Goal: Task Accomplishment & Management: Complete application form

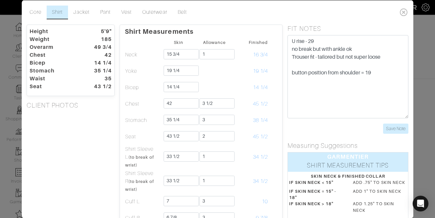
scroll to position [0, 0]
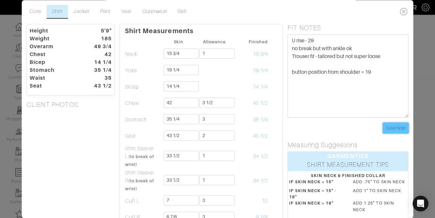
click at [391, 129] on input "Save Note" at bounding box center [395, 128] width 25 height 10
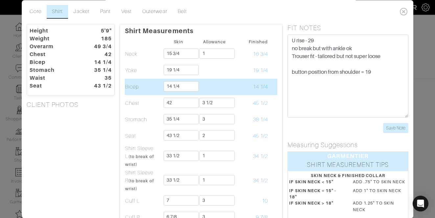
click at [269, 90] on td at bounding box center [272, 87] width 9 height 16
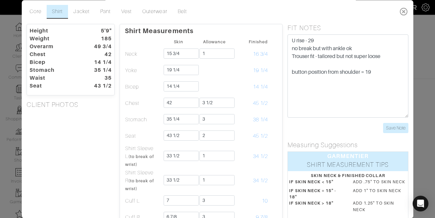
click at [399, 16] on icon at bounding box center [403, 11] width 13 height 13
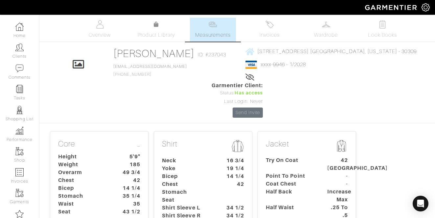
scroll to position [0, 0]
click at [102, 32] on span "Overview" at bounding box center [100, 36] width 22 height 8
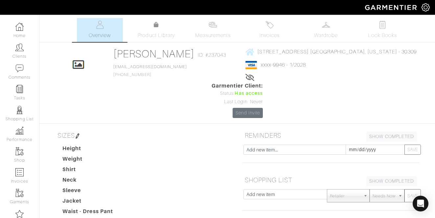
type input "C:\fakepath\Lee Buckton back.JPG"
click at [215, 28] on img at bounding box center [213, 25] width 8 height 8
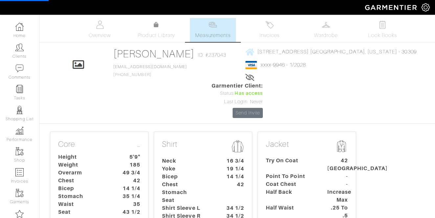
click at [184, 157] on dt "Neck" at bounding box center [187, 161] width 61 height 8
click at [216, 157] on dt "Neck" at bounding box center [187, 161] width 61 height 8
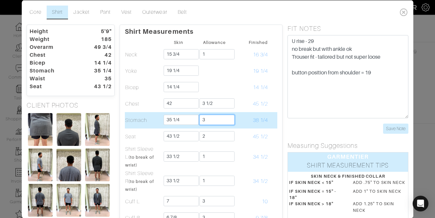
click at [223, 122] on input "3" at bounding box center [216, 120] width 35 height 10
type input "2 1/2"
click at [256, 117] on td "38 1/4" at bounding box center [250, 120] width 36 height 16
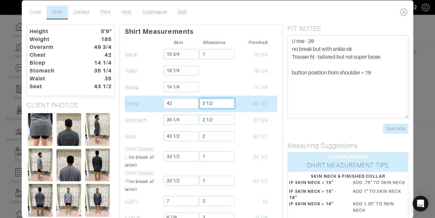
click at [218, 104] on input "3 1/2" at bounding box center [216, 103] width 35 height 10
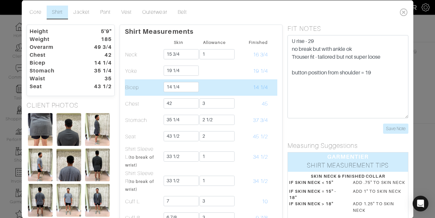
click at [257, 88] on span "14 1/4" at bounding box center [260, 87] width 15 height 6
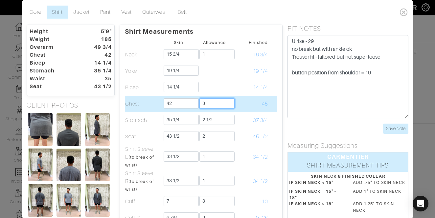
click at [212, 104] on input "3" at bounding box center [216, 103] width 35 height 10
type input "3 1/2"
click at [241, 105] on td "45 1/2" at bounding box center [250, 104] width 36 height 16
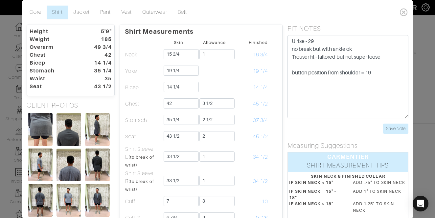
click at [11, 108] on div "Core Shirt Jacket Pant Vest Outerwear Belt Height 5'9" Weight 185 Overarm 49 3/…" at bounding box center [217, 109] width 435 height 218
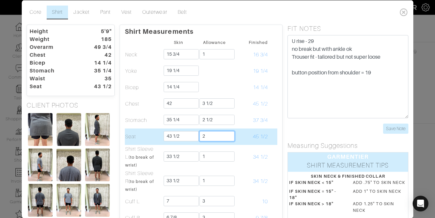
click at [222, 134] on input "2" at bounding box center [216, 136] width 35 height 10
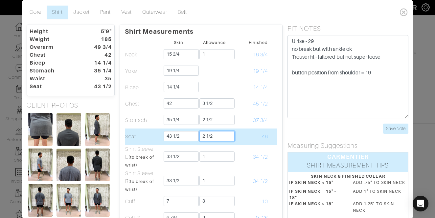
click at [214, 135] on input "2 1/2" at bounding box center [216, 136] width 35 height 10
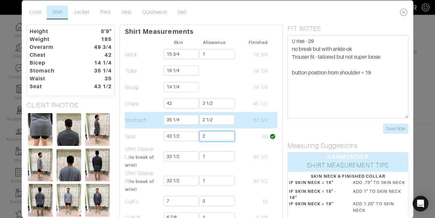
type input "2"
click at [268, 114] on td at bounding box center [272, 120] width 9 height 16
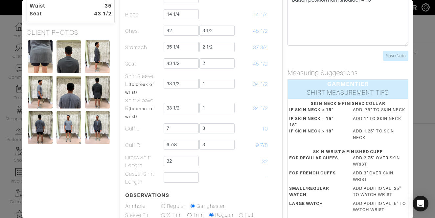
scroll to position [107, 0]
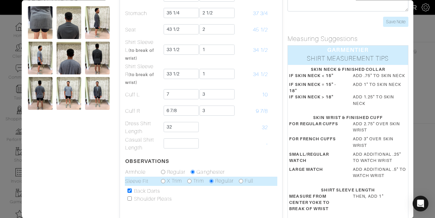
click at [188, 182] on input "radio" at bounding box center [190, 181] width 4 height 4
radio input "true"
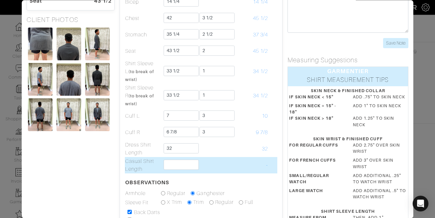
scroll to position [91, 0]
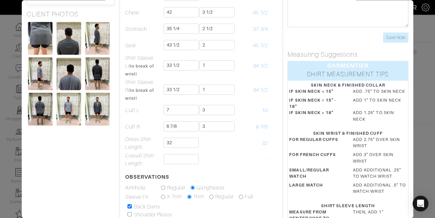
click at [69, 103] on img at bounding box center [68, 109] width 25 height 33
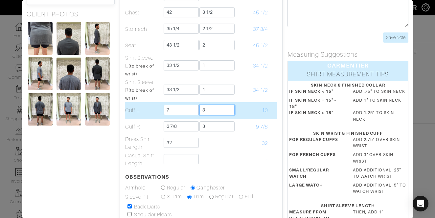
click at [217, 113] on input "3" at bounding box center [216, 110] width 35 height 10
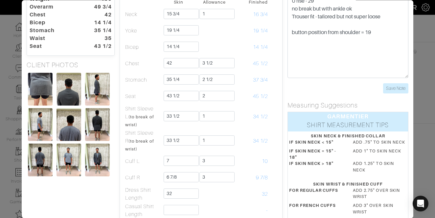
scroll to position [0, 0]
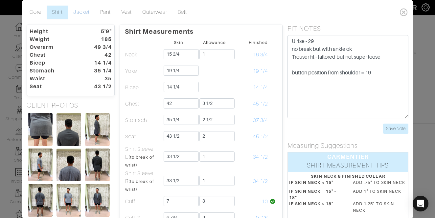
click at [81, 11] on link "Jacket" at bounding box center [81, 12] width 27 height 14
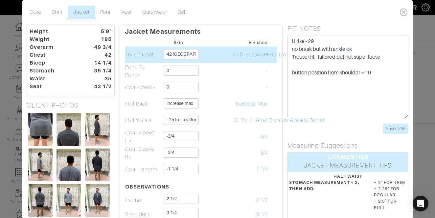
click at [191, 59] on td "42 london" at bounding box center [179, 54] width 36 height 16
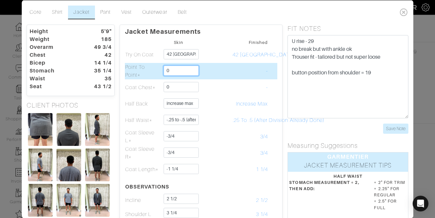
click at [182, 71] on input "0" at bounding box center [181, 70] width 35 height 10
click at [180, 70] on input "0" at bounding box center [181, 70] width 35 height 10
type input "18 1/2"
click at [223, 76] on td at bounding box center [214, 71] width 36 height 16
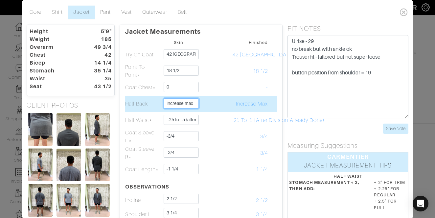
click at [169, 102] on input "increase max" at bounding box center [181, 103] width 35 height 10
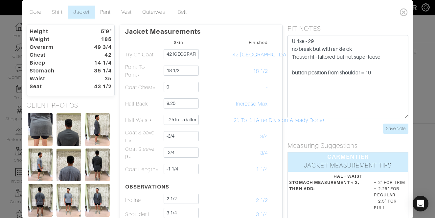
type input "9 1/4"
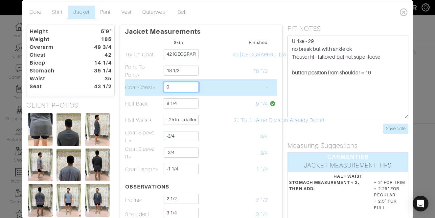
click at [182, 87] on input "0" at bounding box center [181, 87] width 35 height 10
type input "41"
click at [235, 87] on td "41" at bounding box center [250, 87] width 36 height 16
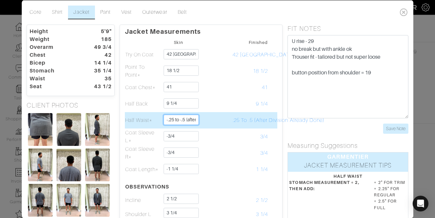
click at [181, 124] on input "-.25 to -.5 (after division already done)" at bounding box center [181, 120] width 35 height 10
type input "20"
click at [235, 123] on td "20" at bounding box center [250, 120] width 36 height 16
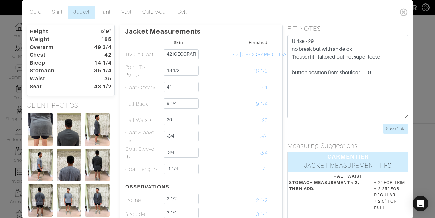
click at [7, 99] on div "Core Shirt Jacket Pant Vest Outerwear Belt Height 5'9" Weight 185 Overarm 49 3/…" at bounding box center [217, 109] width 435 height 218
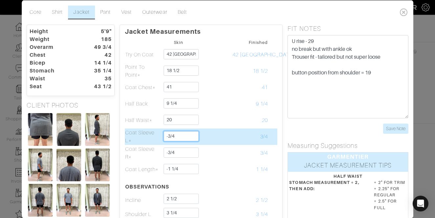
click at [175, 134] on input "-3/4" at bounding box center [181, 136] width 35 height 10
click at [172, 137] on input "-3/4" at bounding box center [181, 136] width 35 height 10
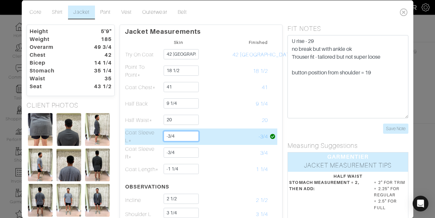
click at [172, 137] on input "-3/4" at bounding box center [181, 136] width 35 height 10
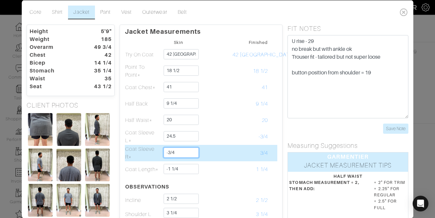
type input "24 1/2"
click at [171, 156] on input "-3/4" at bounding box center [181, 152] width 35 height 10
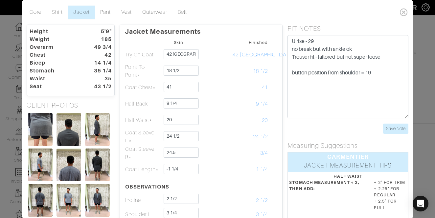
type input "24 1/2"
click at [279, 150] on div "Jacket Measurements Skin Finished Try On Coat 42 london 42 London Point To Poin…" at bounding box center [201, 212] width 163 height 376
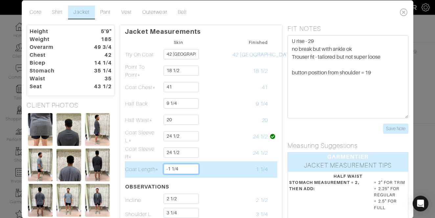
click at [183, 164] on input "-1 1/4" at bounding box center [181, 169] width 35 height 10
click at [178, 171] on input "-1 1/4" at bounding box center [181, 169] width 35 height 10
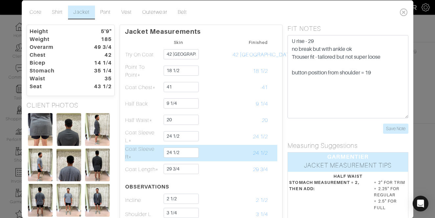
click at [216, 152] on td at bounding box center [214, 153] width 36 height 16
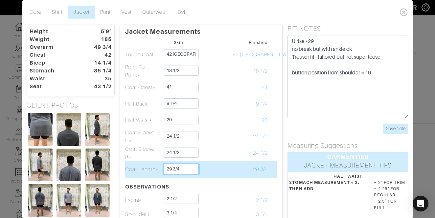
click at [191, 169] on input "29 3/4" at bounding box center [181, 169] width 35 height 10
drag, startPoint x: 184, startPoint y: 168, endPoint x: 172, endPoint y: 169, distance: 12.5
click at [172, 169] on input "29 3/4" at bounding box center [181, 169] width 35 height 10
click at [190, 174] on input "29 3/4" at bounding box center [181, 169] width 35 height 10
drag, startPoint x: 181, startPoint y: 170, endPoint x: 168, endPoint y: 170, distance: 12.8
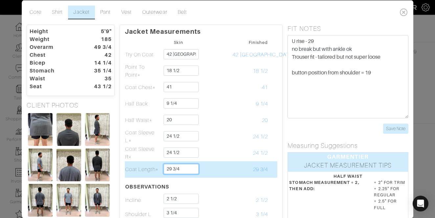
click at [168, 170] on input "29 3/4" at bounding box center [181, 169] width 35 height 10
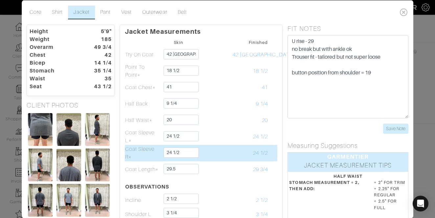
type input "29 1/2"
click at [251, 160] on td "24 1/2" at bounding box center [250, 153] width 36 height 16
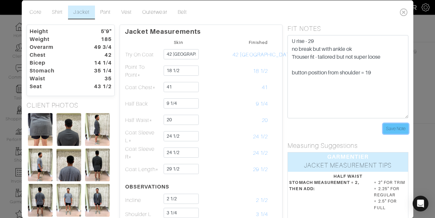
click at [398, 127] on input "Save Note" at bounding box center [395, 128] width 25 height 10
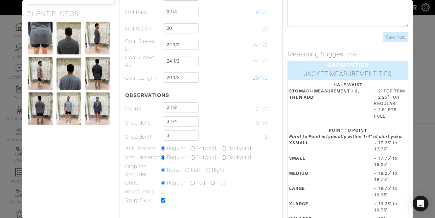
scroll to position [90, 0]
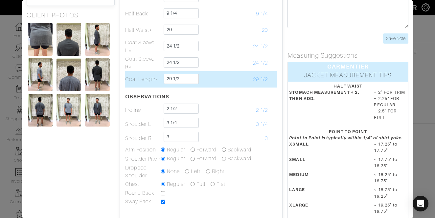
click at [271, 77] on td at bounding box center [272, 79] width 9 height 16
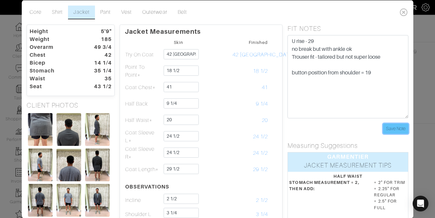
click at [391, 129] on input "Save Note" at bounding box center [395, 128] width 25 height 10
click at [106, 13] on link "Pant" at bounding box center [105, 12] width 21 height 14
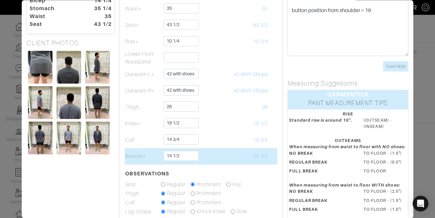
scroll to position [69, 0]
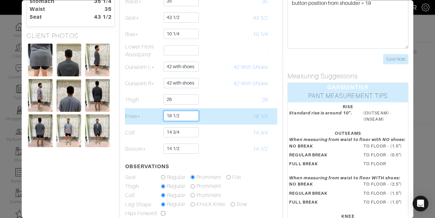
drag, startPoint x: 185, startPoint y: 118, endPoint x: 169, endPoint y: 118, distance: 15.4
click at [169, 118] on input "18 1/2" at bounding box center [181, 116] width 35 height 10
type input "18"
click at [242, 112] on td "18 1/2" at bounding box center [250, 116] width 36 height 16
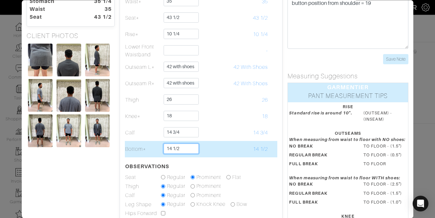
click at [185, 150] on input "14 1/2" at bounding box center [181, 149] width 35 height 10
drag, startPoint x: 185, startPoint y: 150, endPoint x: 171, endPoint y: 149, distance: 13.1
click at [171, 149] on input "14 1/2" at bounding box center [181, 149] width 35 height 10
click at [202, 150] on td at bounding box center [214, 149] width 36 height 16
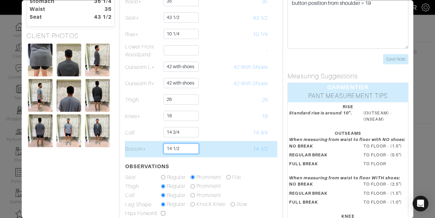
click at [188, 150] on input "14 1/2" at bounding box center [181, 149] width 35 height 10
type input "14 1/4"
click at [260, 141] on td "14 1/4" at bounding box center [250, 149] width 36 height 16
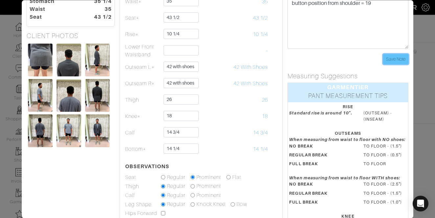
click at [391, 54] on input "Save Note" at bounding box center [395, 59] width 25 height 10
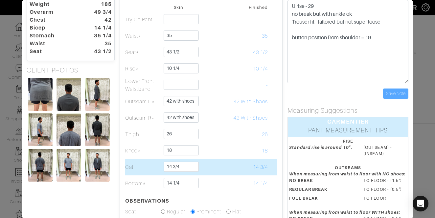
scroll to position [17, 0]
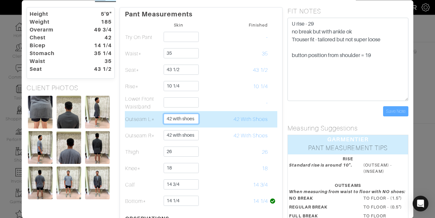
click at [176, 119] on input "42 with shoes" at bounding box center [181, 119] width 35 height 10
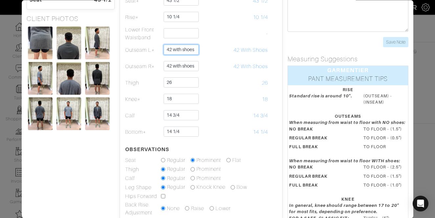
scroll to position [95, 0]
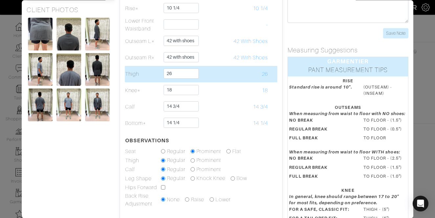
click at [236, 71] on td "26" at bounding box center [250, 74] width 36 height 16
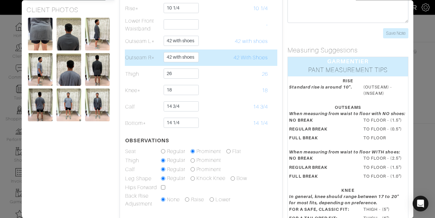
click at [180, 51] on td "42 with shoes" at bounding box center [179, 58] width 36 height 16
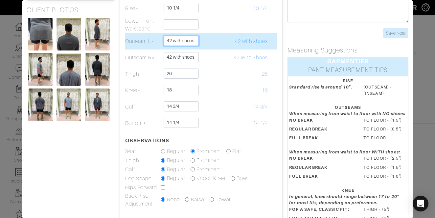
click at [180, 42] on input "42 with shoes" at bounding box center [181, 41] width 35 height 10
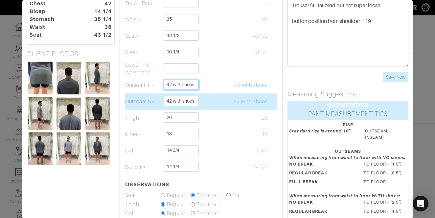
scroll to position [65, 0]
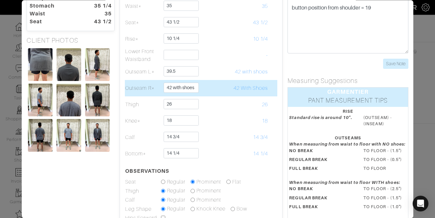
type input "39 1/2"
click at [171, 96] on td "42 with shoes" at bounding box center [179, 88] width 36 height 16
click at [174, 89] on input "42 with shoes" at bounding box center [181, 88] width 35 height 10
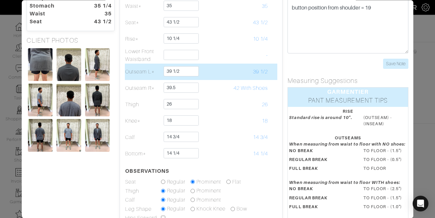
type input "39 1/2"
click at [206, 79] on td at bounding box center [214, 72] width 36 height 16
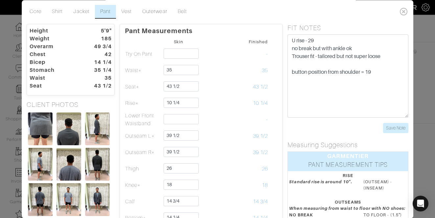
scroll to position [0, 0]
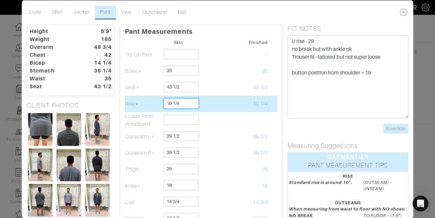
click at [190, 105] on input "10 1/4" at bounding box center [181, 103] width 35 height 10
type input "10 3/8"
click at [220, 104] on td at bounding box center [214, 104] width 36 height 16
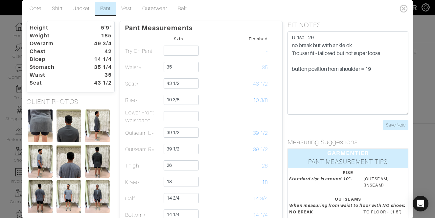
scroll to position [10, 0]
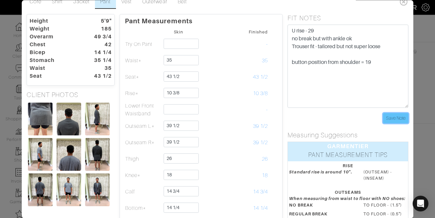
click at [385, 117] on input "Save Note" at bounding box center [395, 118] width 25 height 10
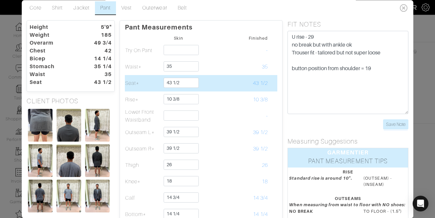
scroll to position [0, 0]
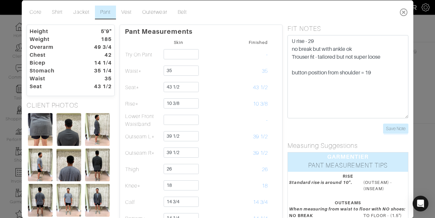
click at [401, 11] on icon at bounding box center [403, 11] width 13 height 13
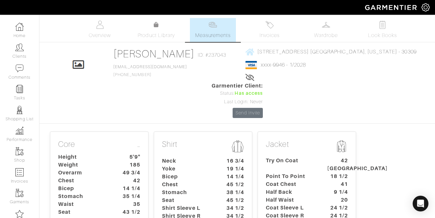
click at [322, 181] on dt "Coat Chest" at bounding box center [291, 185] width 61 height 8
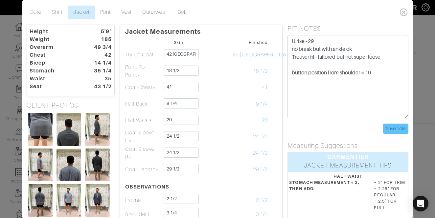
drag, startPoint x: 394, startPoint y: 121, endPoint x: 390, endPoint y: 128, distance: 8.1
click at [393, 121] on form "U rise - 29 no break but with ankle ok Trouser fit - tailored but not super loo…" at bounding box center [348, 84] width 121 height 99
click at [390, 128] on input "Save Note" at bounding box center [395, 128] width 25 height 10
click at [398, 16] on icon at bounding box center [403, 11] width 13 height 13
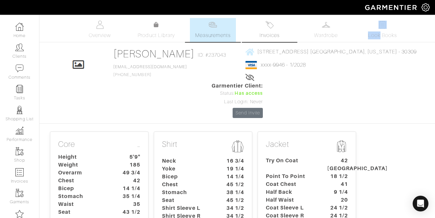
click at [267, 33] on span "Invoices" at bounding box center [269, 36] width 20 height 8
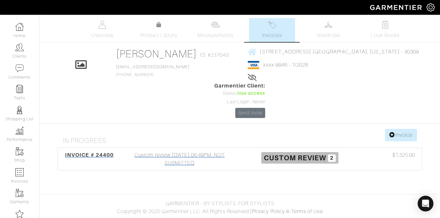
click at [188, 151] on div "Custom review 08/20/25 06:49PM, NOT SUBMITTED" at bounding box center [180, 159] width 120 height 16
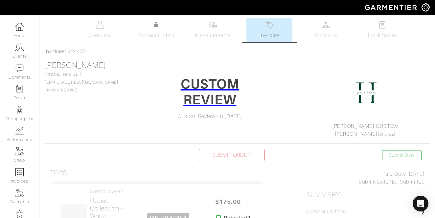
scroll to position [263, 0]
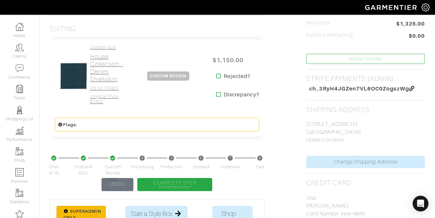
click at [108, 70] on h2 "House Collection - Denim Sharkskin" at bounding box center [110, 68] width 41 height 30
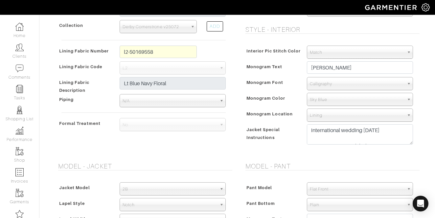
scroll to position [344, 0]
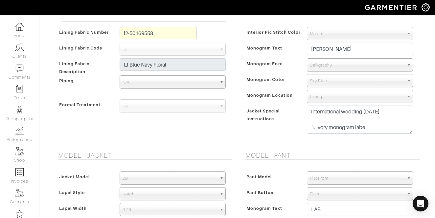
drag, startPoint x: 411, startPoint y: 123, endPoint x: 409, endPoint y: 142, distance: 19.2
click at [409, 134] on textarea "international wedding sept 27 1. ivory monogram label 2." at bounding box center [360, 120] width 106 height 28
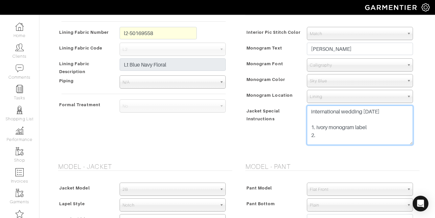
click at [395, 113] on textarea "international wedding sept 27 1. ivory monogram label 2." at bounding box center [360, 125] width 106 height 39
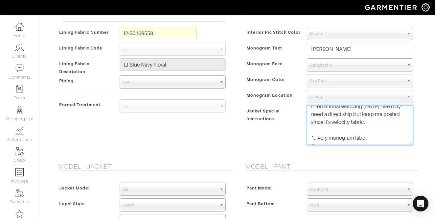
scroll to position [12, 0]
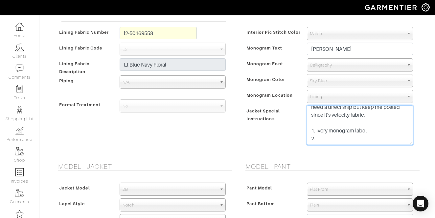
click at [326, 134] on textarea "international wedding sept 27 1. ivory monogram label 2." at bounding box center [360, 125] width 106 height 39
click at [324, 137] on textarea "international wedding sept 27 1. ivory monogram label 2." at bounding box center [360, 125] width 106 height 39
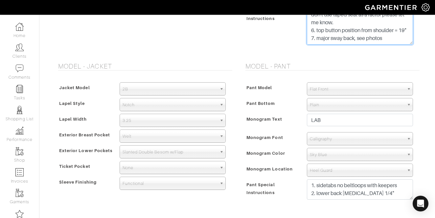
scroll to position [461, 0]
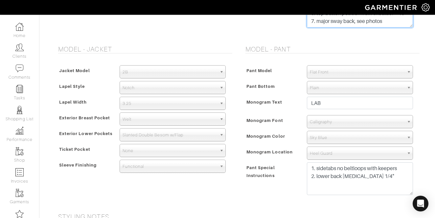
drag, startPoint x: 412, startPoint y: 180, endPoint x: 407, endPoint y: 192, distance: 13.4
click at [407, 192] on textarea "1. sidetabs no beltloops with keepers 2. lower back crotch 1/4"" at bounding box center [360, 179] width 106 height 33
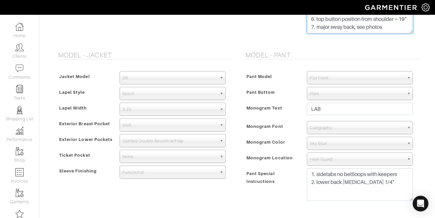
scroll to position [447, 0]
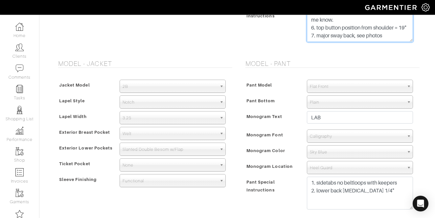
type textarea "international wedding sept 27 - we may need a direct ship but keep me posted si…"
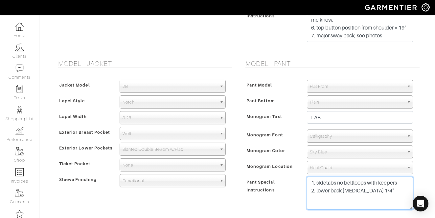
click at [336, 184] on textarea "1. sidetabs no beltloops with keepers 2. lower back crotch 1/4"" at bounding box center [360, 193] width 106 height 33
drag, startPoint x: 345, startPoint y: 190, endPoint x: 309, endPoint y: 191, distance: 35.2
click at [309, 191] on textarea "1. sidetabs no beltloops with keepers 2. lower back crotch 1/4"" at bounding box center [360, 193] width 106 height 33
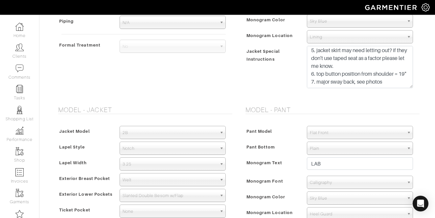
scroll to position [20, 0]
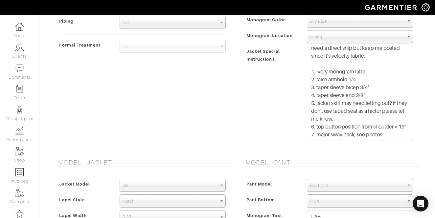
drag, startPoint x: 409, startPoint y: 82, endPoint x: 409, endPoint y: 138, distance: 55.8
click at [409, 138] on textarea "international wedding sept 27 1. ivory monogram label 2." at bounding box center [360, 93] width 106 height 95
type textarea "1. sidetabs with keepers, no beltloops 2. lower back crotch 1/4""
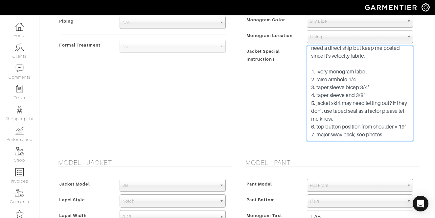
click at [398, 135] on textarea "international wedding sept 27 1. ivory monogram label 2." at bounding box center [360, 93] width 106 height 95
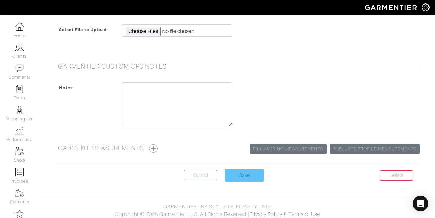
scroll to position [787, 0]
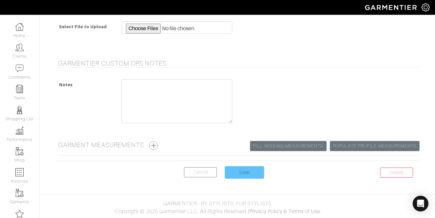
type textarea "international wedding sept 27 - we may need a direct ship but keep me posted si…"
click at [247, 176] on input "Save" at bounding box center [244, 173] width 39 height 12
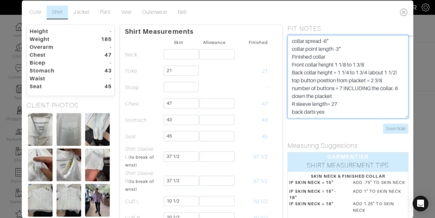
click at [342, 59] on textarea "collar spread -6" collar point length -3" Finished collar Front collar height 1…" at bounding box center [348, 76] width 121 height 83
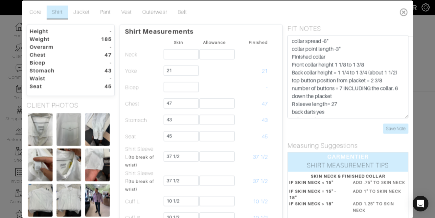
click at [397, 13] on icon at bounding box center [403, 11] width 13 height 13
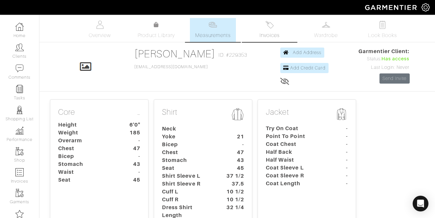
click at [269, 27] on img at bounding box center [269, 25] width 8 height 8
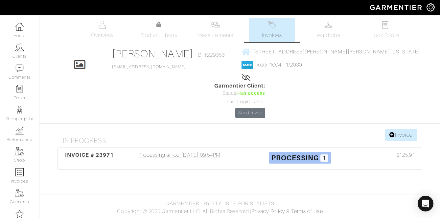
click at [195, 151] on div "Processing since [DATE] 09:54PM" at bounding box center [180, 158] width 120 height 15
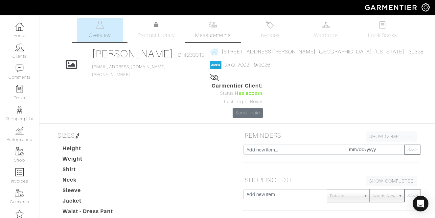
click at [209, 29] on img at bounding box center [213, 25] width 8 height 8
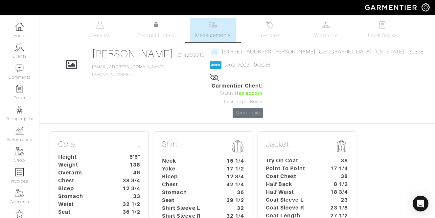
click at [206, 173] on dt "Bicep" at bounding box center [187, 177] width 61 height 8
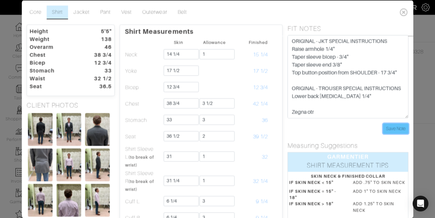
click at [395, 131] on input "Save Note" at bounding box center [395, 128] width 25 height 10
